Goal: Task Accomplishment & Management: Manage account settings

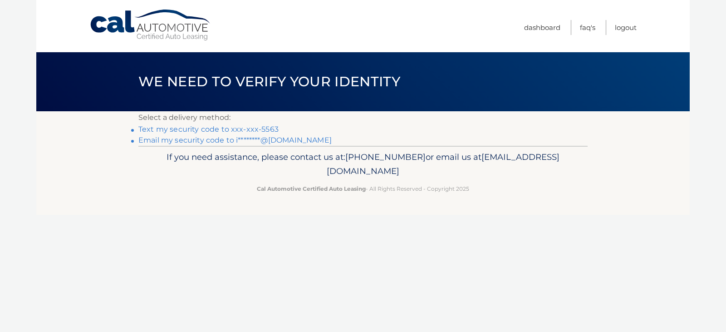
click at [243, 130] on link "Text my security code to xxx-xxx-5563" at bounding box center [208, 129] width 140 height 9
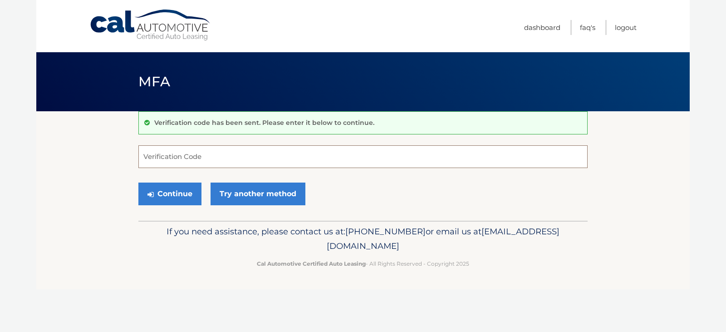
click at [169, 156] on input "Verification Code" at bounding box center [362, 156] width 449 height 23
type input "234229"
click at [164, 194] on button "Continue" at bounding box center [169, 193] width 63 height 23
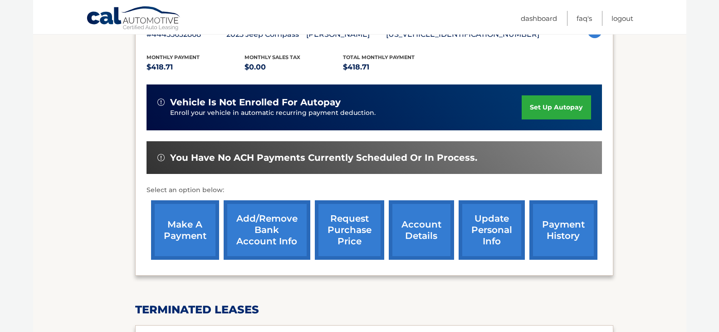
scroll to position [179, 0]
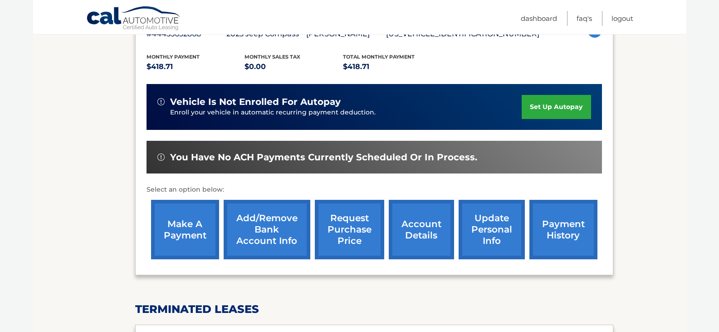
click at [178, 215] on link "make a payment" at bounding box center [185, 229] width 68 height 59
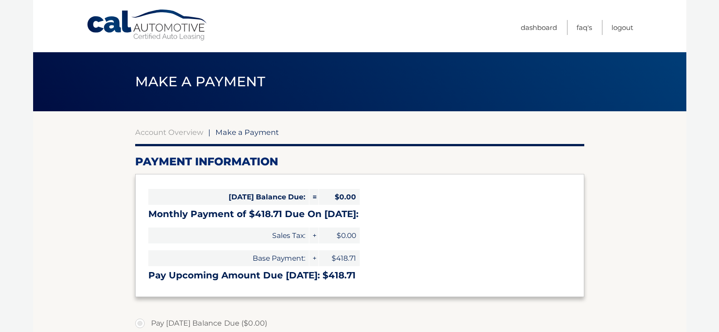
select select "ZjE1ODZjZjAtOGE1MS00YTM1LThlN2QtYjcxMzRiODAxMjIx"
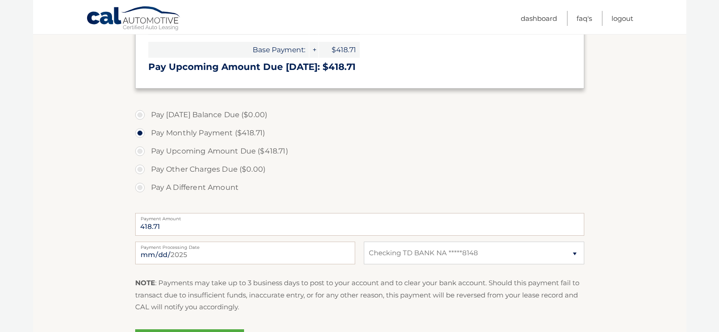
scroll to position [203, 0]
